Goal: Communication & Community: Answer question/provide support

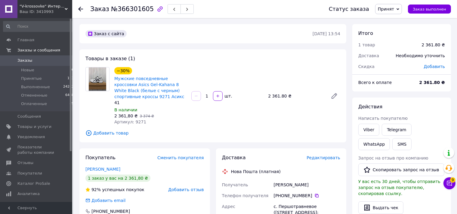
click at [57, 60] on span "0" at bounding box center [64, 60] width 17 height 5
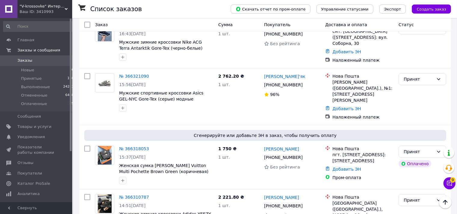
scroll to position [222, 0]
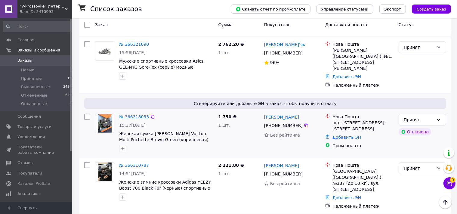
click at [355, 120] on div "пгт. [STREET_ADDRESS]: [STREET_ADDRESS]" at bounding box center [363, 126] width 61 height 12
click at [451, 178] on button "Чат с покупателем 9" at bounding box center [450, 183] width 12 height 12
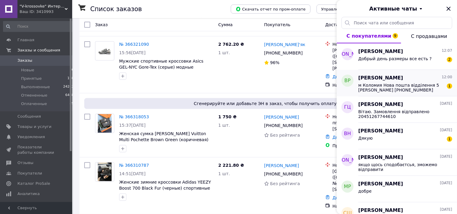
click at [394, 81] on div "[PERSON_NAME] 12:00 м Коломия Нова пошта відділення 5 [PERSON_NAME] [PHONE_NUMB…" at bounding box center [407, 83] width 99 height 26
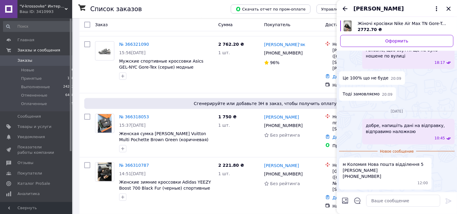
scroll to position [487, 0]
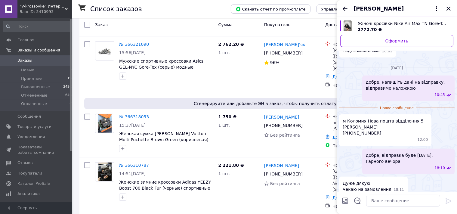
click at [347, 8] on icon "Назад" at bounding box center [345, 8] width 7 height 7
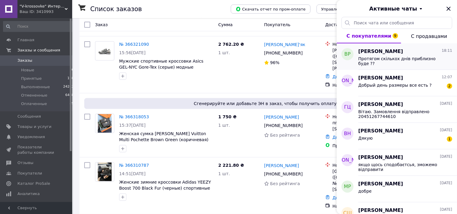
click at [386, 60] on span "Протягом скількох днів приблизно буде ??" at bounding box center [400, 61] width 85 height 10
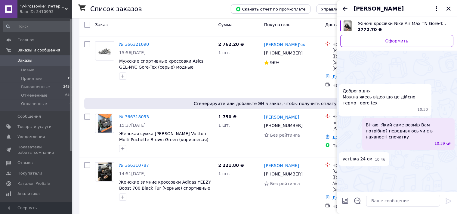
scroll to position [753, 0]
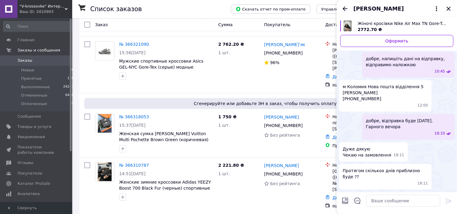
click at [344, 5] on icon "Назад" at bounding box center [345, 8] width 7 height 7
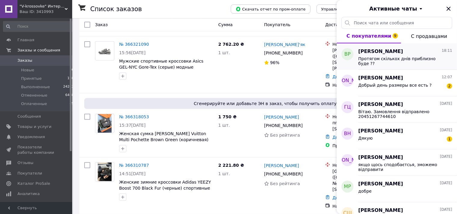
click at [399, 60] on span "Протягом скількох днів приблизно буде ??" at bounding box center [400, 61] width 85 height 10
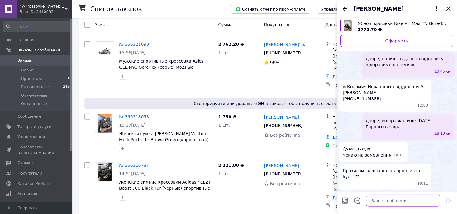
click at [386, 198] on textarea at bounding box center [403, 201] width 74 height 12
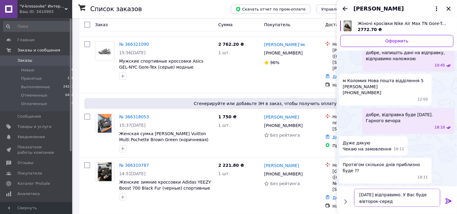
type textarea "[DATE] відправимо. У Вас буде вівторок-середа"
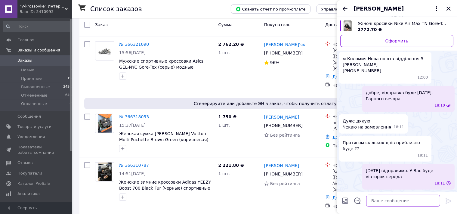
scroll to position [781, 0]
click at [345, 8] on icon "Назад" at bounding box center [345, 8] width 5 height 5
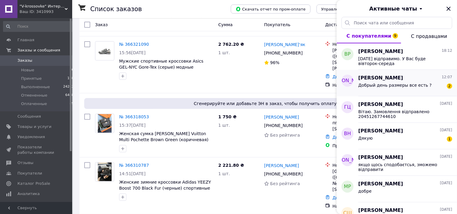
click at [406, 83] on span "Добрый день размеры все есть ?" at bounding box center [394, 85] width 73 height 5
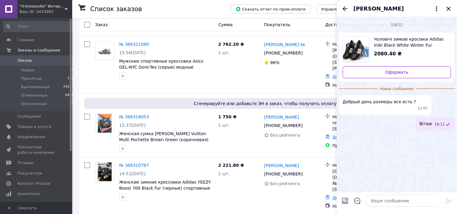
click at [395, 48] on span "Чоловічі зимові кросівки Adidas Iniki Black White Winter Fur (чорно-білі) низьк…" at bounding box center [410, 42] width 72 height 12
click at [382, 196] on textarea at bounding box center [403, 201] width 74 height 12
type textarea "41,42,43,44,45 є всі розміри в наявності"
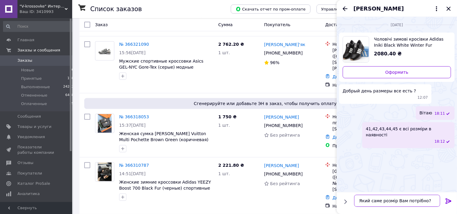
type textarea "Який саме розмір Вам потрібно?"
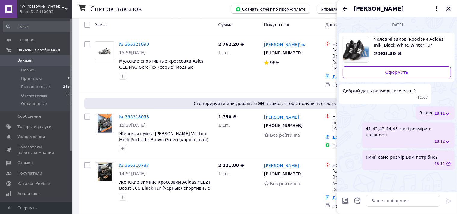
click at [448, 8] on icon "Закрыть" at bounding box center [448, 8] width 7 height 7
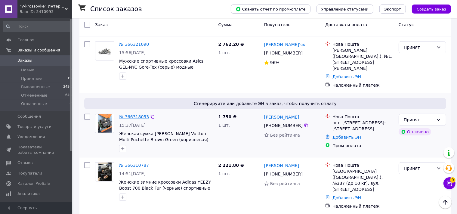
click at [137, 114] on link "№ 366318053" at bounding box center [134, 116] width 30 height 5
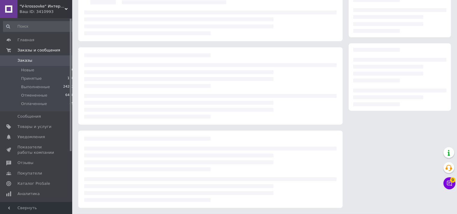
scroll to position [61, 0]
